Goal: Task Accomplishment & Management: Manage account settings

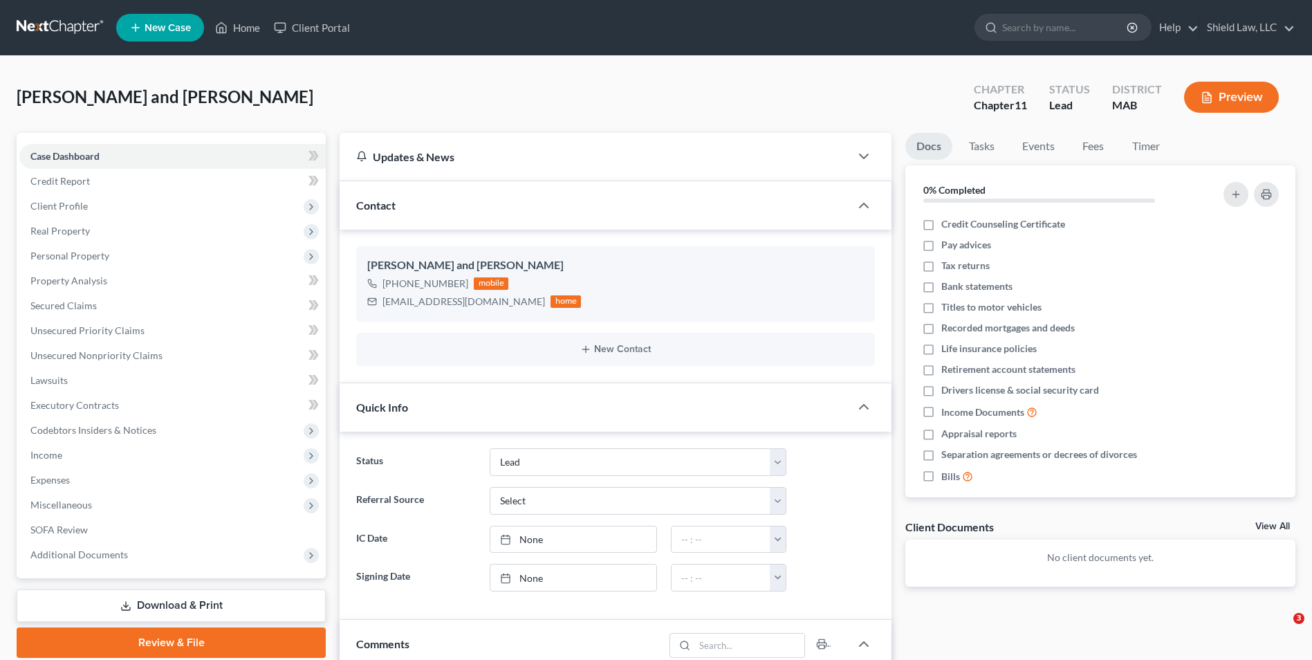
select select "10"
click at [257, 35] on link "Home" at bounding box center [237, 27] width 59 height 25
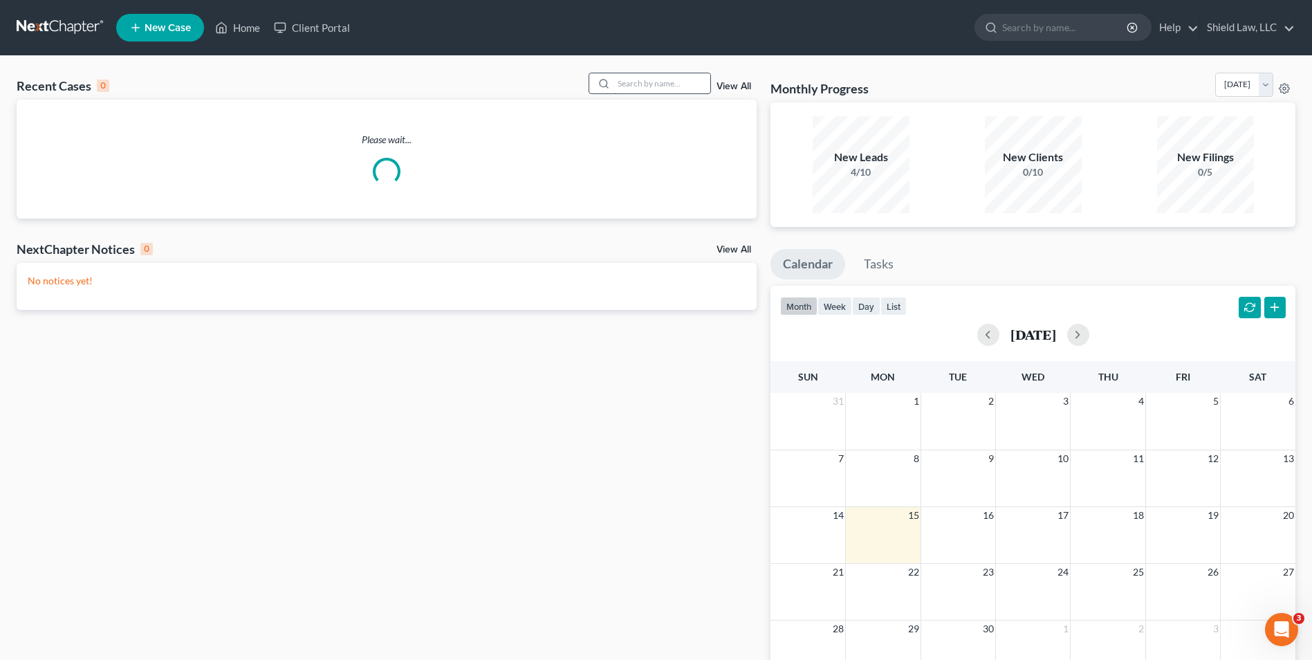
click at [669, 84] on input "search" at bounding box center [661, 83] width 97 height 20
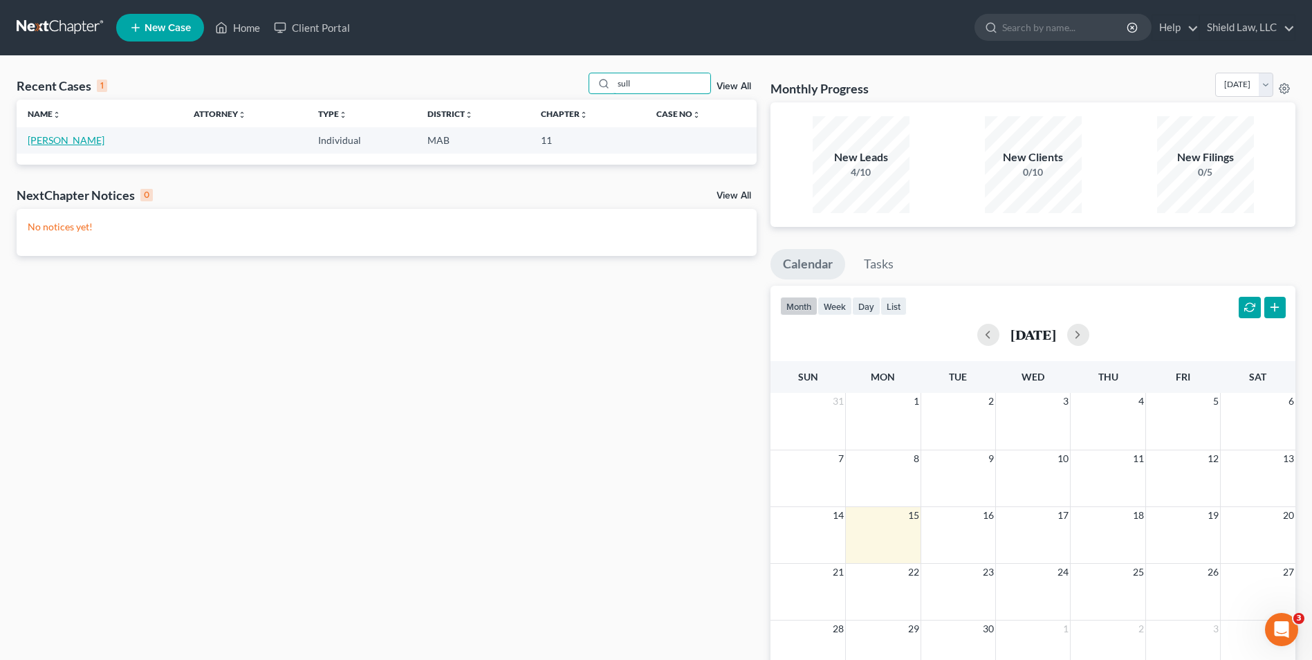
type input "sull"
click at [59, 145] on link "[PERSON_NAME]" at bounding box center [66, 140] width 77 height 12
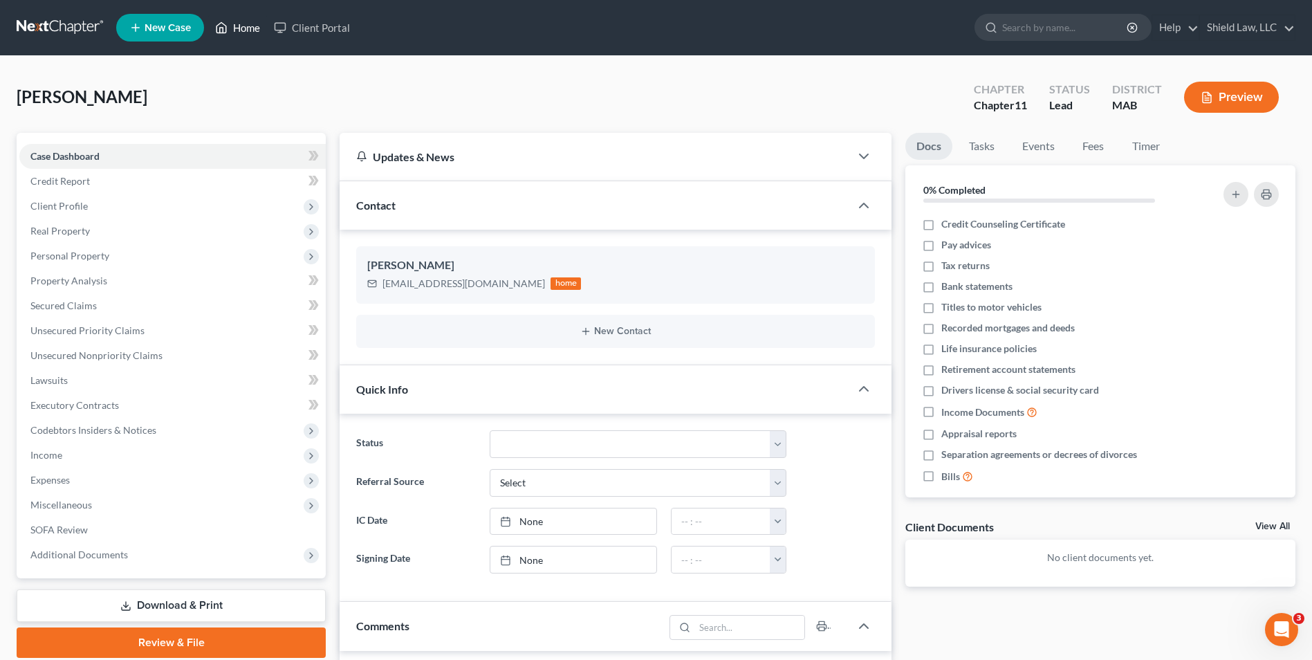
drag, startPoint x: 227, startPoint y: 19, endPoint x: 619, endPoint y: 80, distance: 396.1
click at [227, 19] on link "Home" at bounding box center [237, 27] width 59 height 25
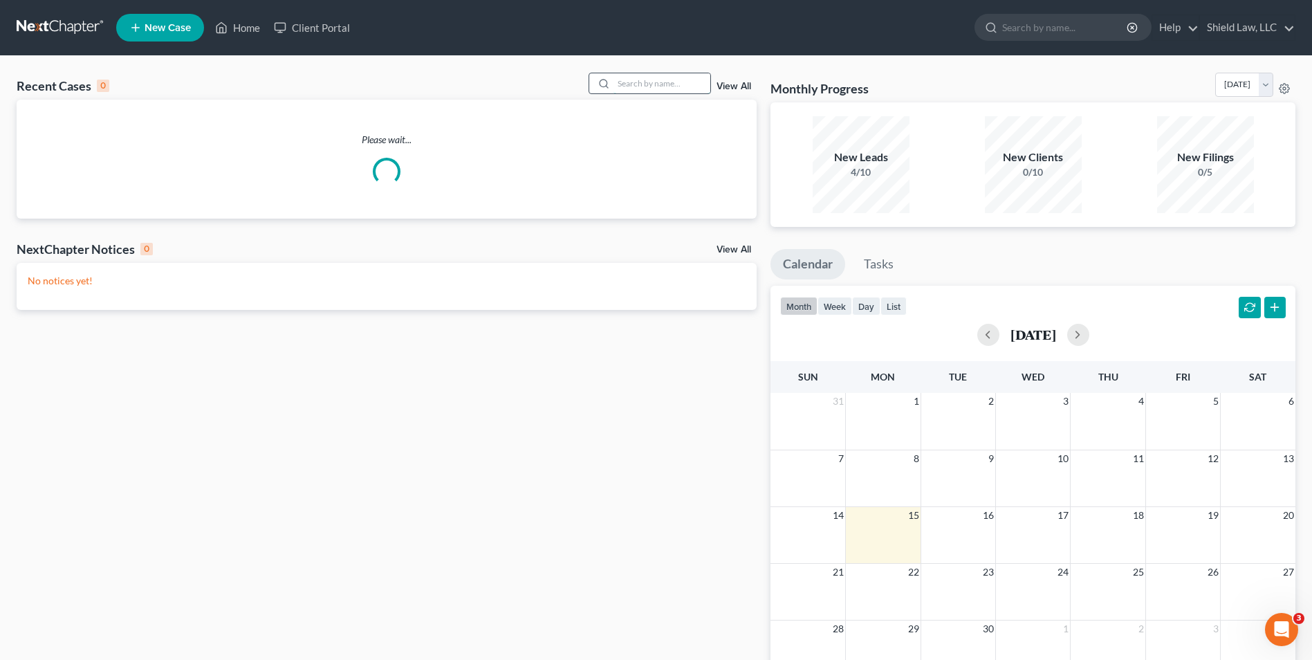
click at [665, 84] on input "search" at bounding box center [661, 83] width 97 height 20
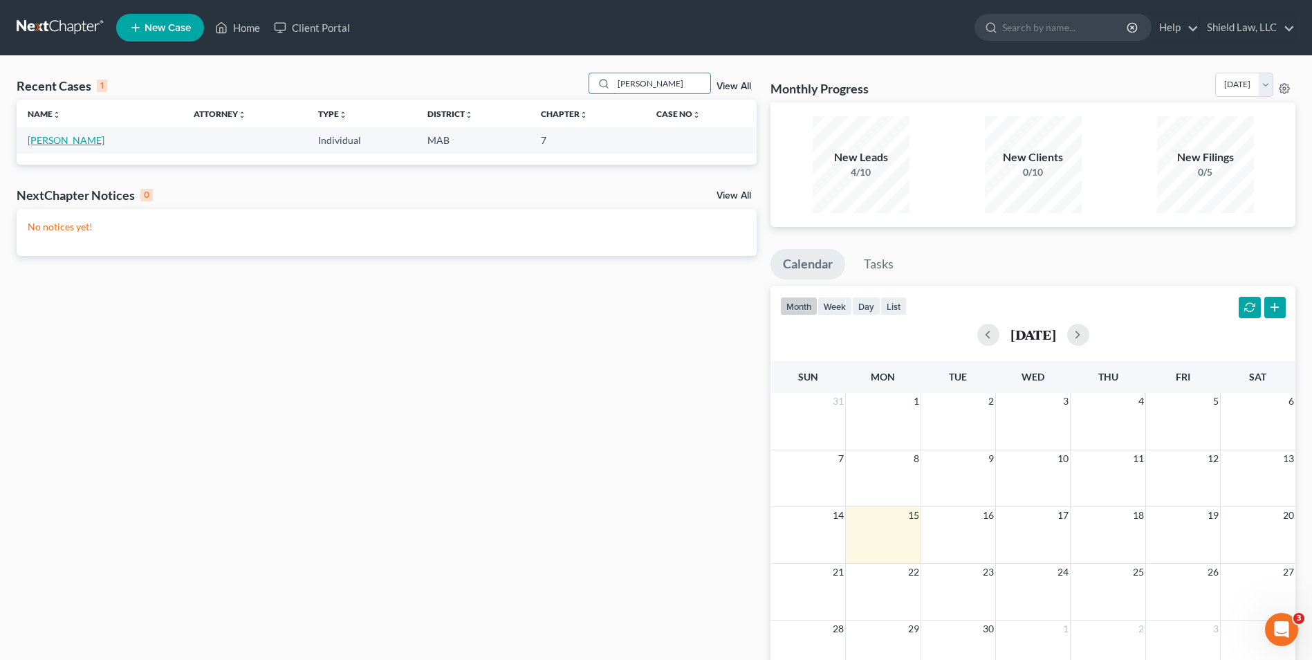
type input "[PERSON_NAME]"
drag, startPoint x: 73, startPoint y: 135, endPoint x: 93, endPoint y: 135, distance: 20.7
click at [72, 135] on link "[PERSON_NAME]" at bounding box center [66, 140] width 77 height 12
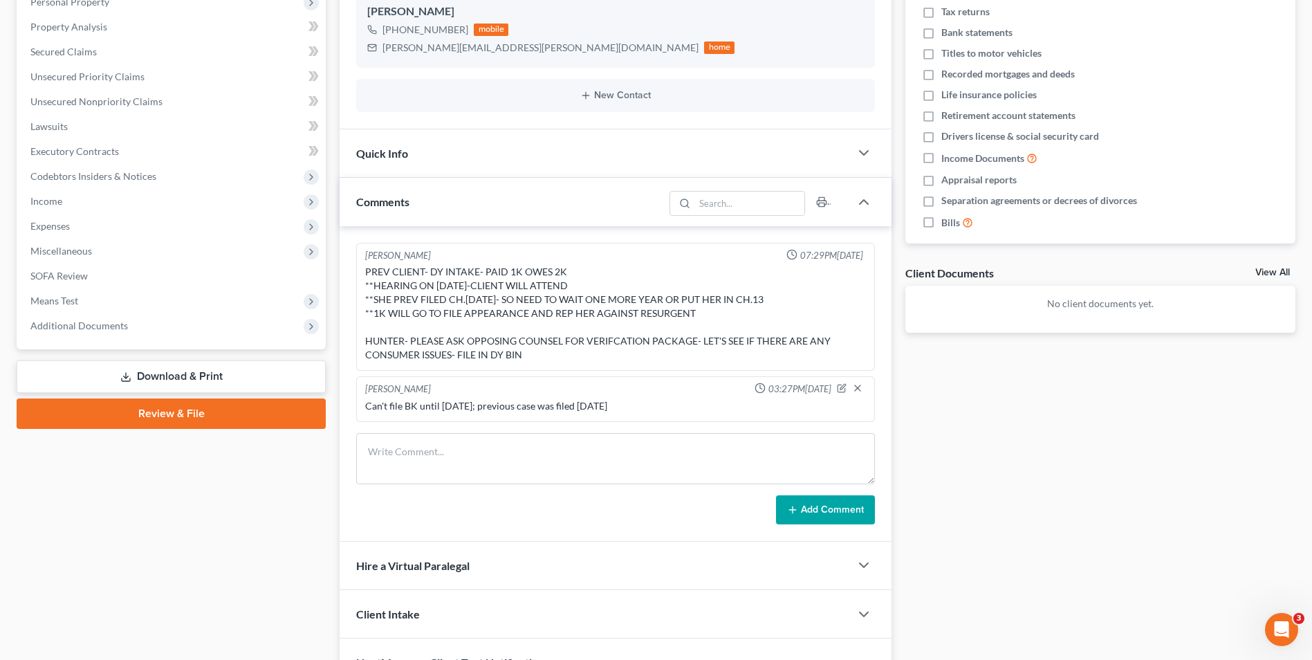
scroll to position [277, 0]
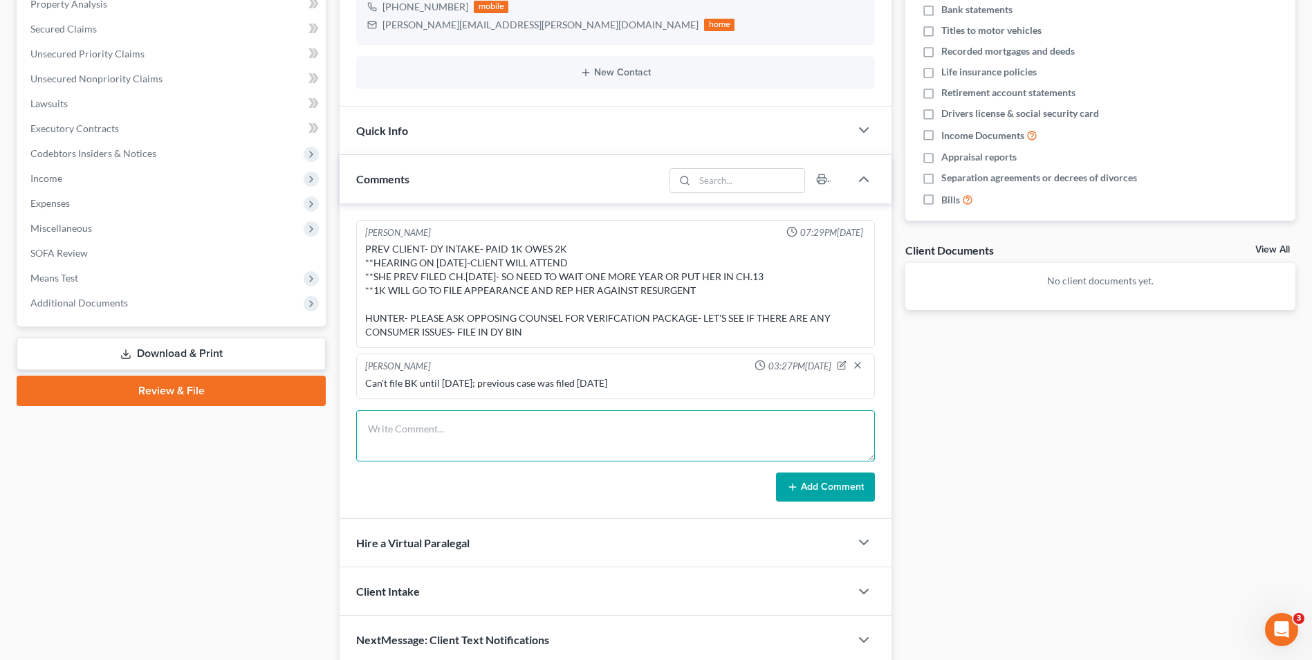
click at [472, 428] on textarea at bounding box center [615, 435] width 519 height 51
type textarea "Spoke with client, let her know that we agreed to push hearing out 60 days. She…"
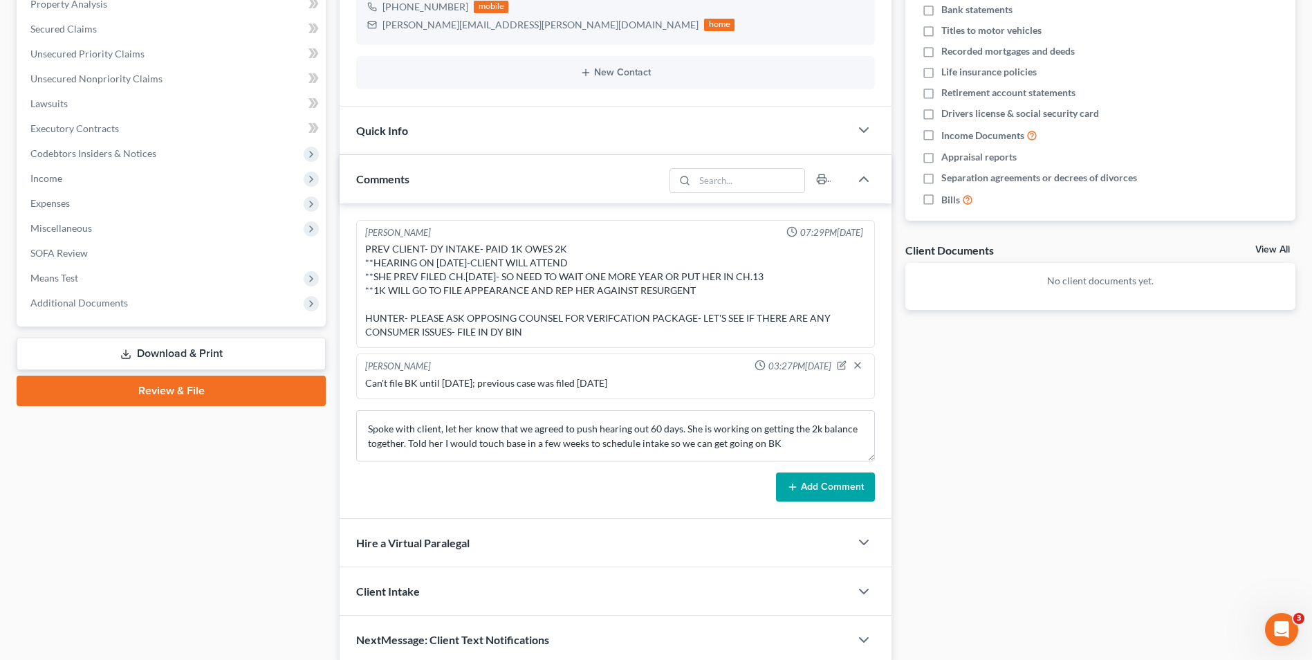
click at [841, 481] on button "Add Comment" at bounding box center [825, 486] width 99 height 29
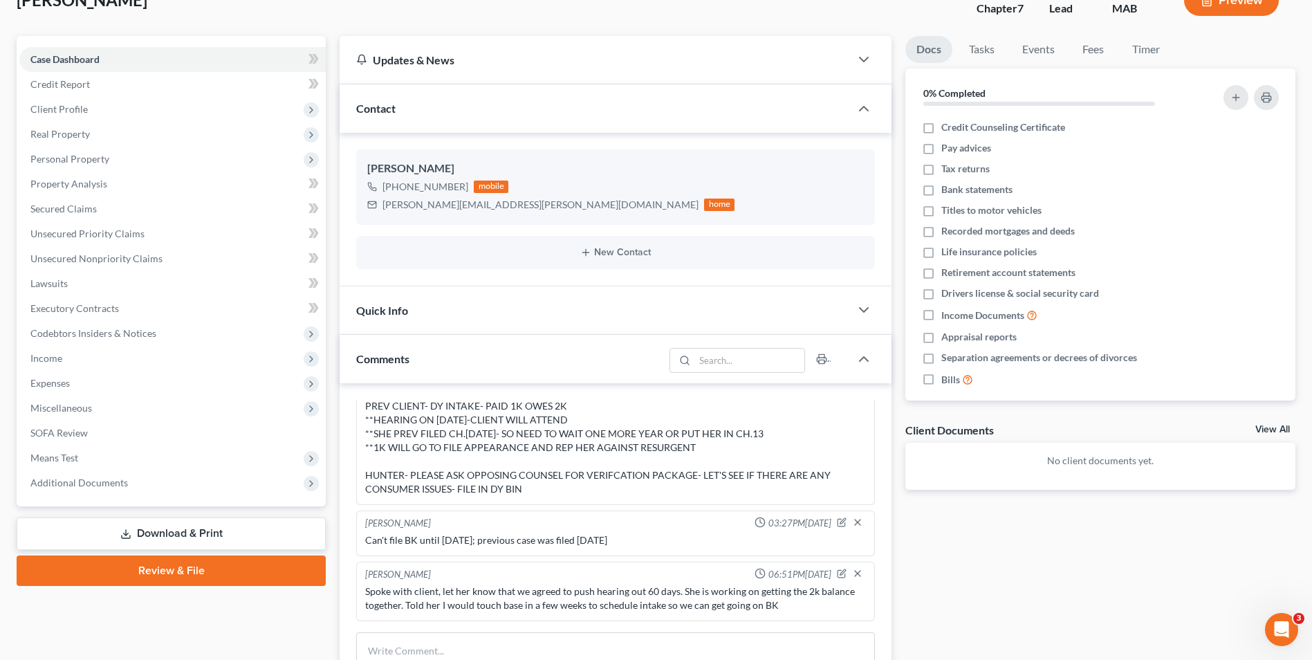
scroll to position [0, 0]
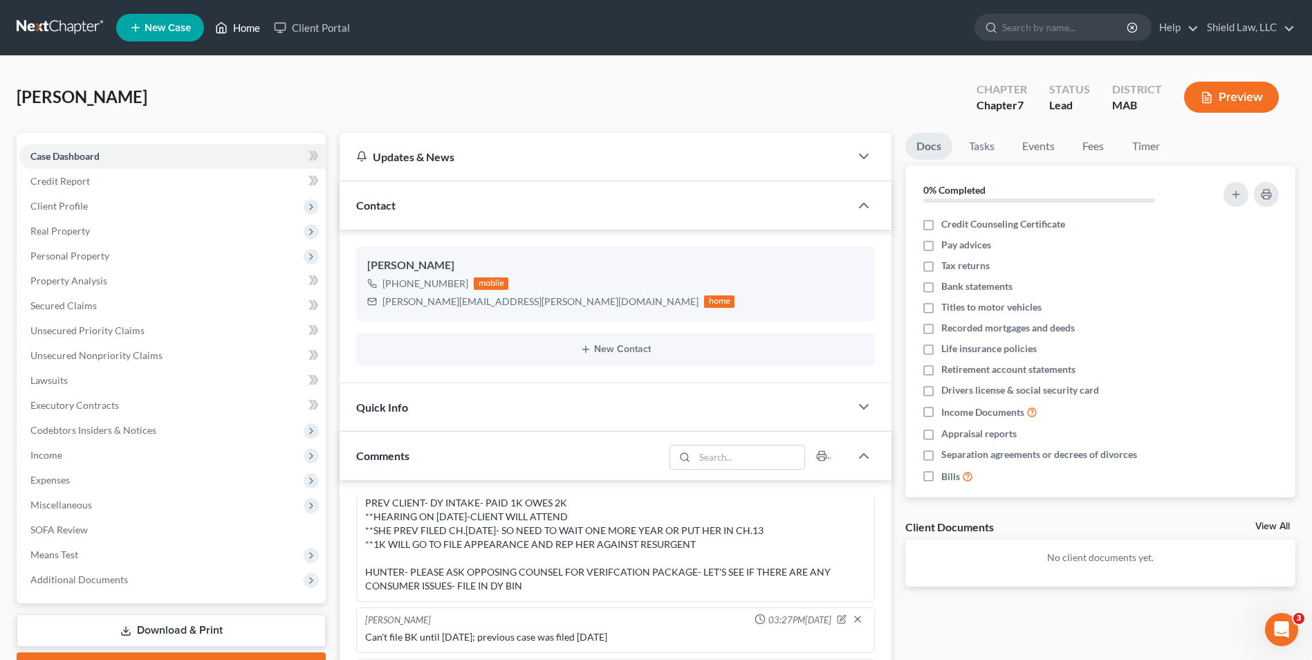
drag, startPoint x: 235, startPoint y: 38, endPoint x: 250, endPoint y: 50, distance: 19.2
click at [235, 37] on link "Home" at bounding box center [237, 27] width 59 height 25
